Goal: Information Seeking & Learning: Learn about a topic

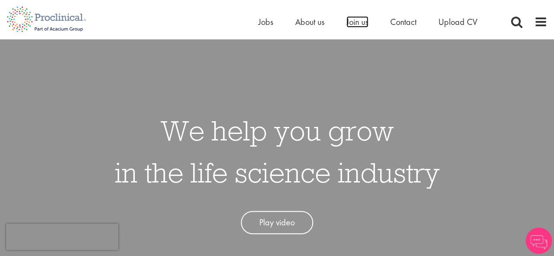
click at [355, 20] on span "Join us" at bounding box center [357, 21] width 22 height 11
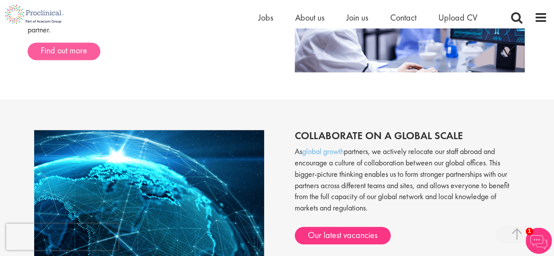
scroll to position [616, 0]
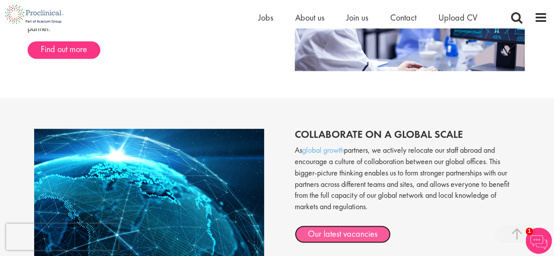
click at [319, 235] on link "Our latest vacancies" at bounding box center [343, 234] width 96 height 18
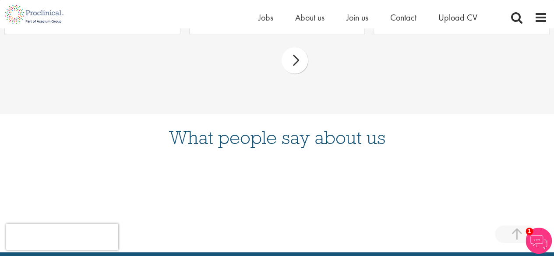
click at [346, 119] on div "What people say about us" at bounding box center [277, 183] width 554 height 138
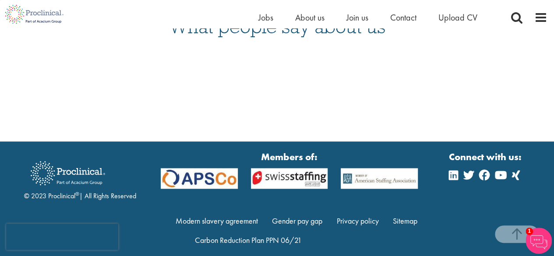
scroll to position [605, 0]
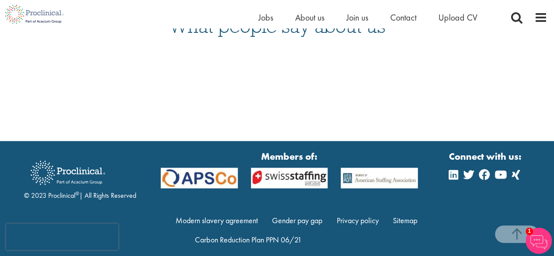
click at [346, 119] on div "What people say about us" at bounding box center [277, 72] width 554 height 138
